Goal: Transaction & Acquisition: Subscribe to service/newsletter

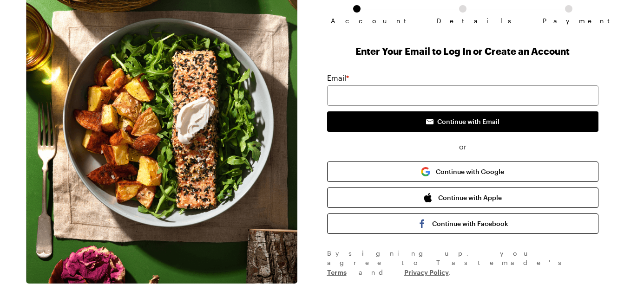
scroll to position [106, 0]
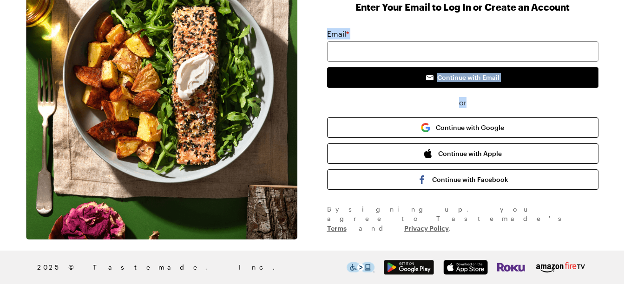
drag, startPoint x: 609, startPoint y: 96, endPoint x: 607, endPoint y: 14, distance: 82.3
click at [607, 14] on div "Account Details Payment Enter Your Email to Log In or Create an Account Email *…" at bounding box center [312, 86] width 595 height 307
click at [473, 20] on div "Enter Your Email to Log In or Create an Account Email * Continue with Email or …" at bounding box center [462, 116] width 271 height 233
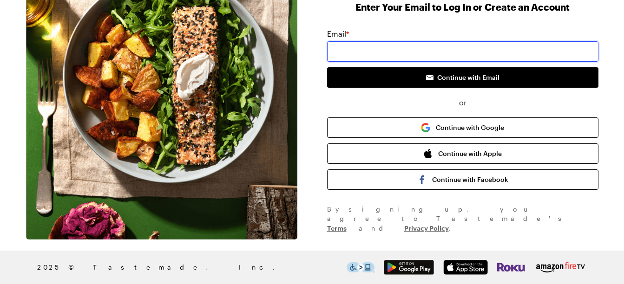
click at [393, 53] on input "email" at bounding box center [462, 51] width 271 height 20
type input "[EMAIL_ADDRESS][DOMAIN_NAME]"
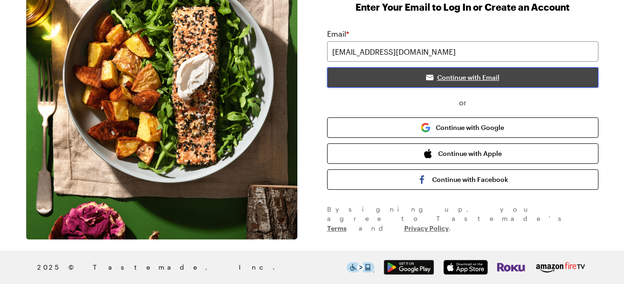
click at [456, 77] on span "Continue with Email" at bounding box center [468, 77] width 62 height 9
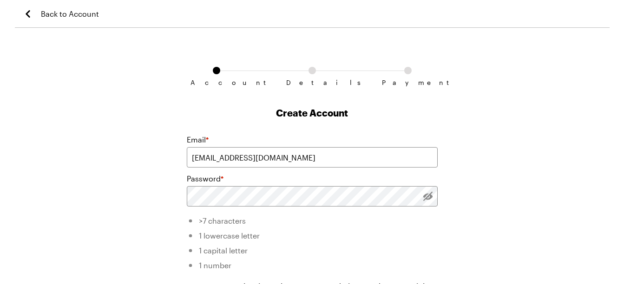
click at [59, 13] on span "Back to Account" at bounding box center [70, 13] width 58 height 11
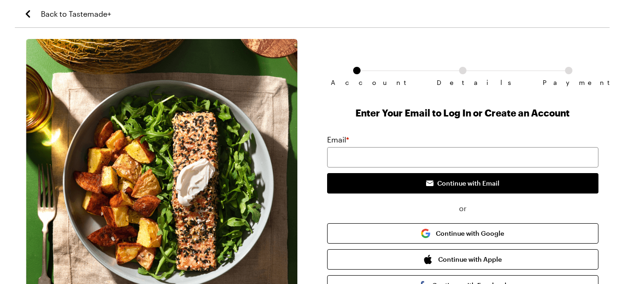
click at [59, 13] on span "Back to Tastemade+" at bounding box center [76, 13] width 70 height 11
click at [28, 13] on icon "Back to Tastemade+" at bounding box center [27, 13] width 11 height 11
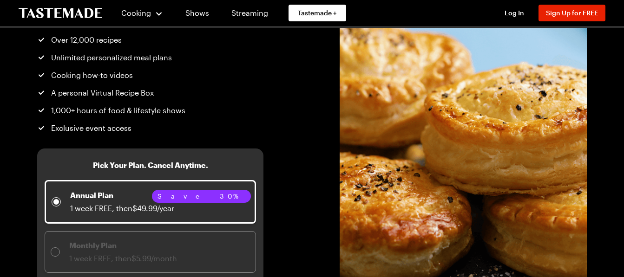
scroll to position [136, 0]
